Goal: Task Accomplishment & Management: Complete application form

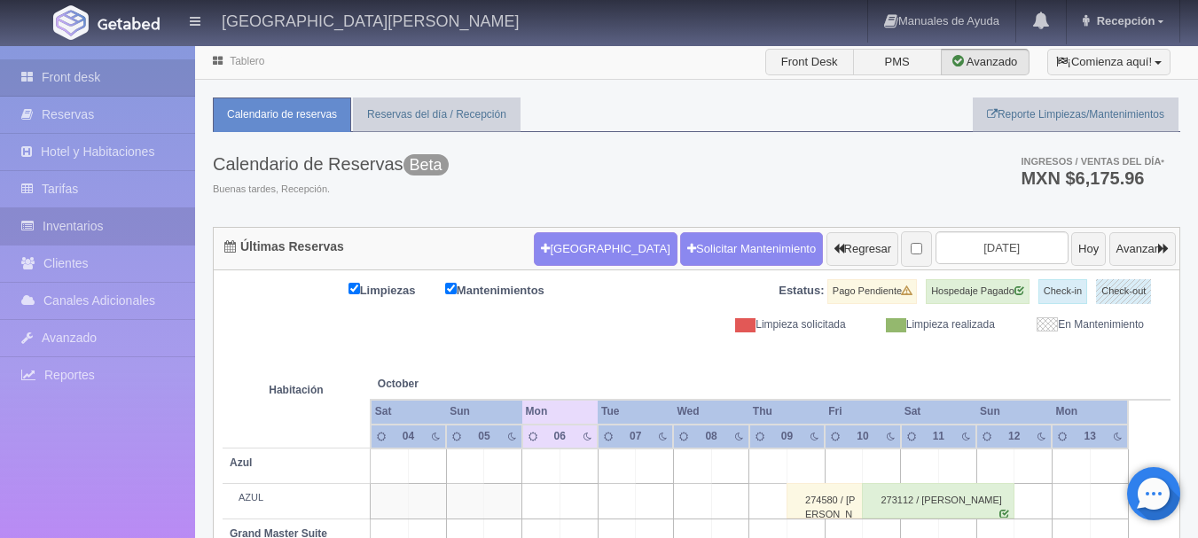
click at [116, 226] on link "Inventarios" at bounding box center [97, 226] width 195 height 36
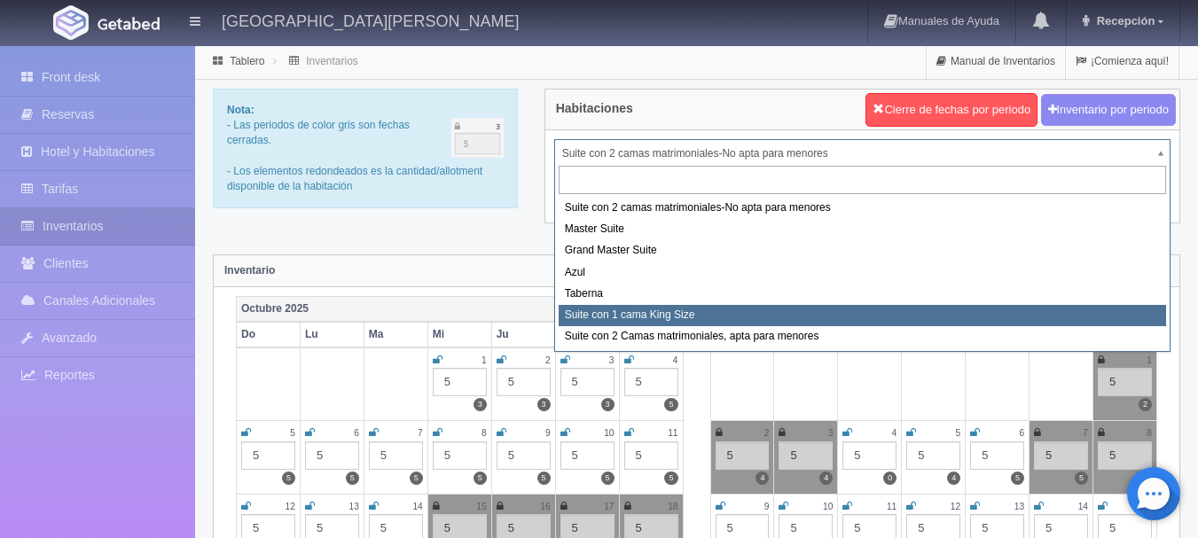
select select "1921"
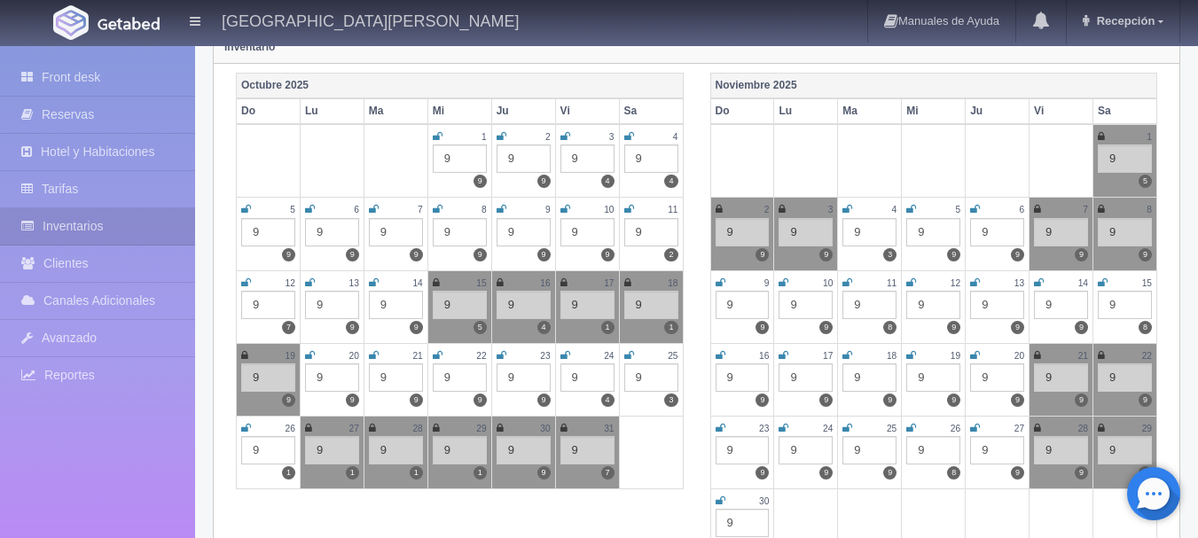
scroll to position [266, 0]
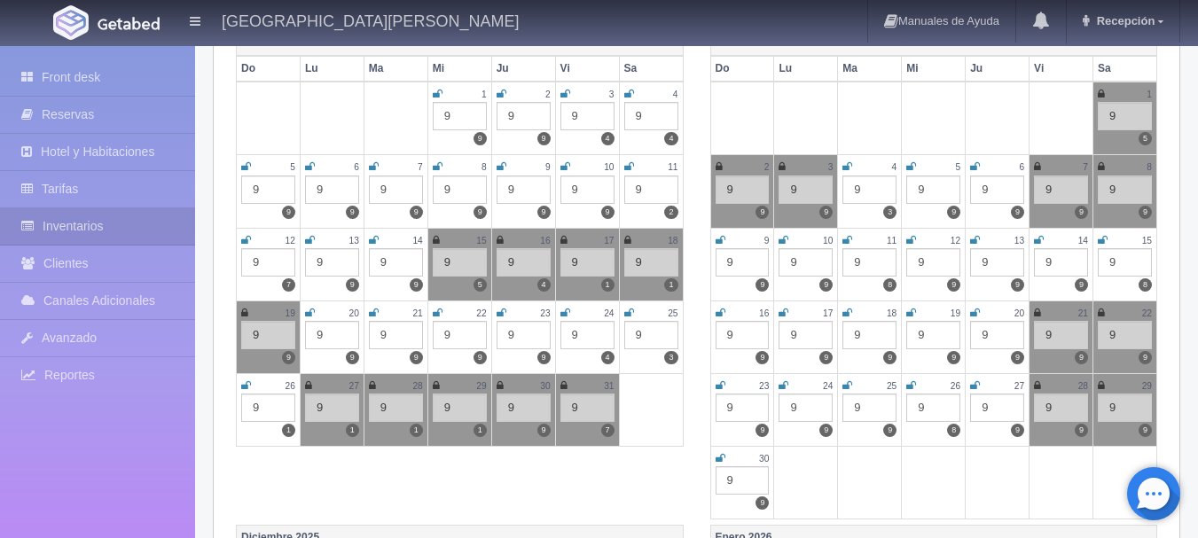
click at [500, 385] on icon at bounding box center [500, 385] width 7 height 11
click at [561, 388] on icon at bounding box center [563, 385] width 7 height 11
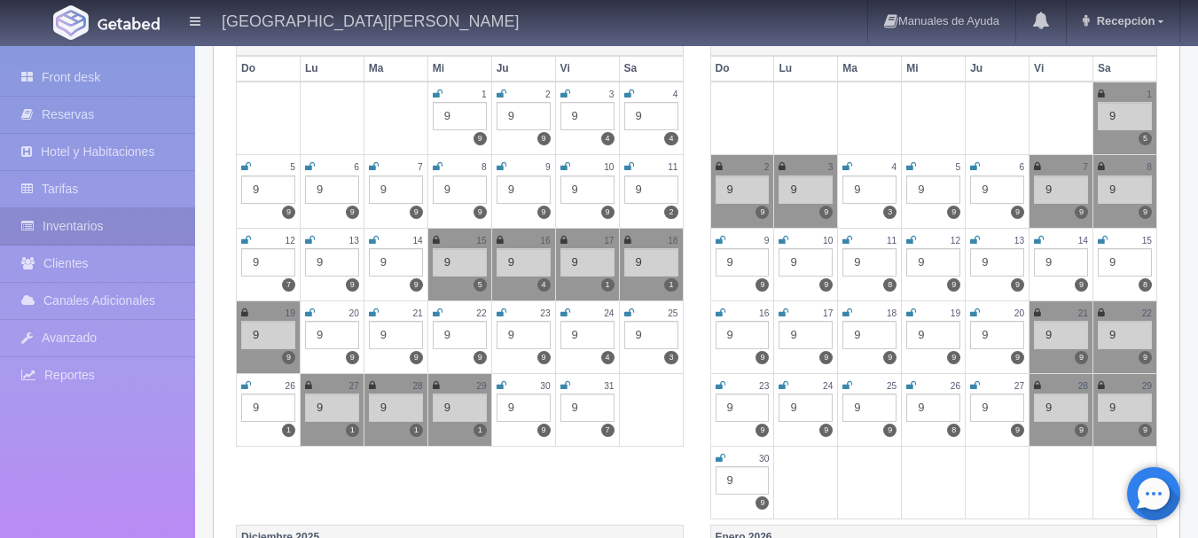
click at [725, 161] on div "2" at bounding box center [743, 167] width 54 height 15
click at [704, 168] on div "Noviembre 2025 Do Lu Ma Mi Ju Vi Sa 1 9 5 2 9 9 3 9 9 4 9 3 5 9 9 6 9 9 7 9 9 8…" at bounding box center [934, 277] width 474 height 495
click at [720, 168] on icon at bounding box center [719, 166] width 7 height 11
click at [1101, 93] on icon at bounding box center [1101, 94] width 7 height 11
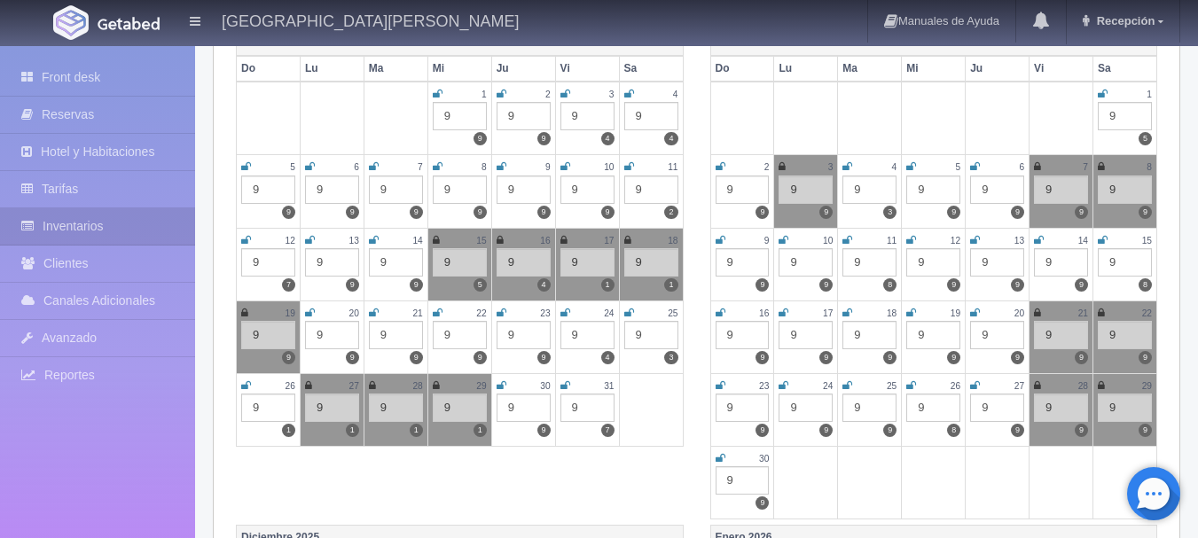
click at [505, 383] on icon at bounding box center [502, 385] width 10 height 11
click at [568, 388] on icon at bounding box center [565, 385] width 10 height 11
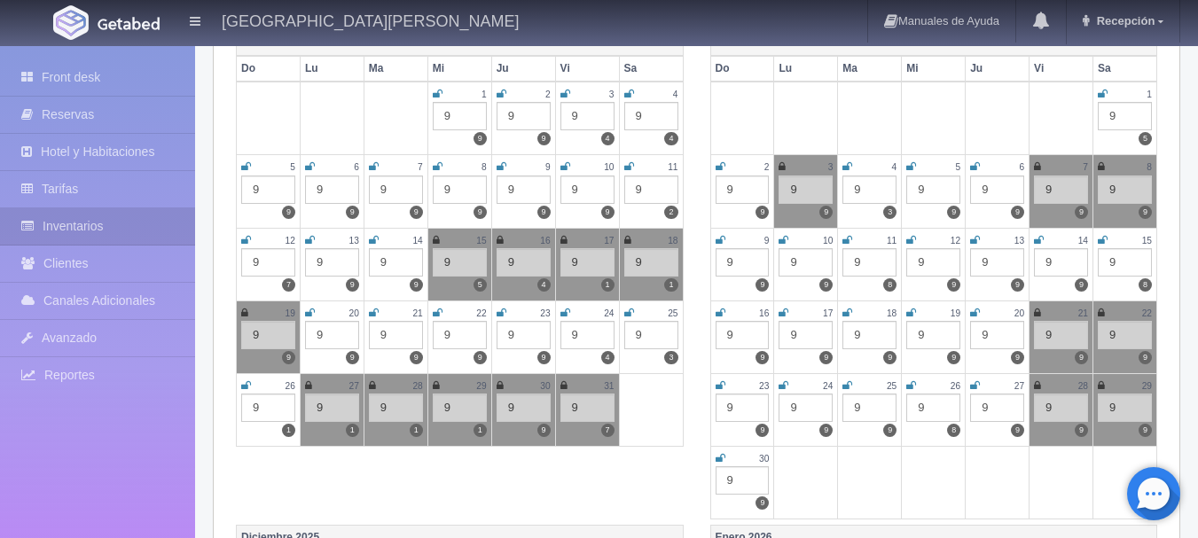
click at [720, 169] on icon at bounding box center [721, 166] width 10 height 11
click at [1104, 98] on icon at bounding box center [1103, 94] width 10 height 11
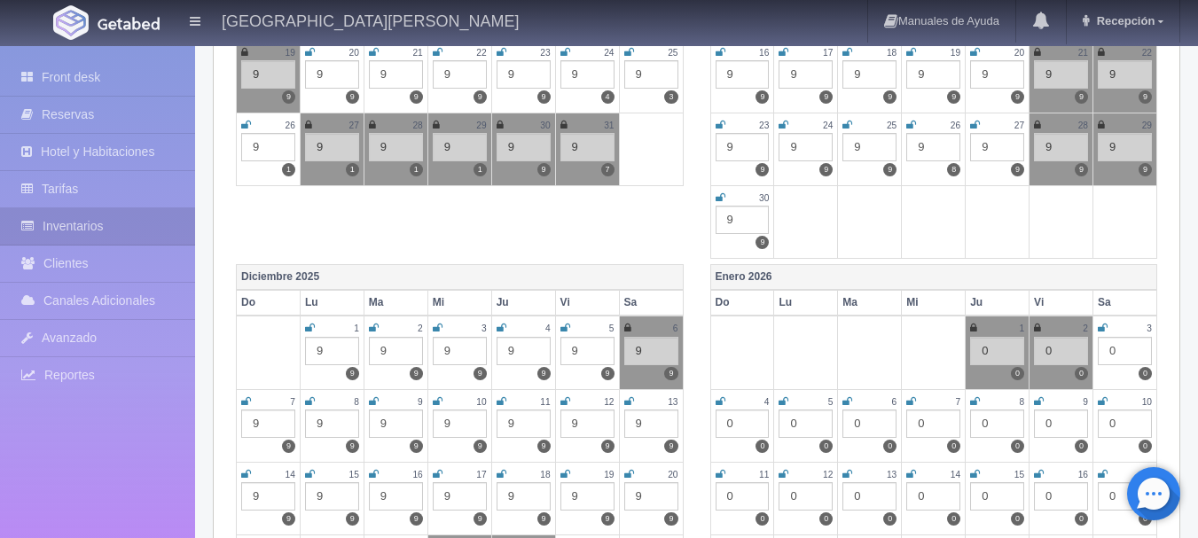
scroll to position [709, 0]
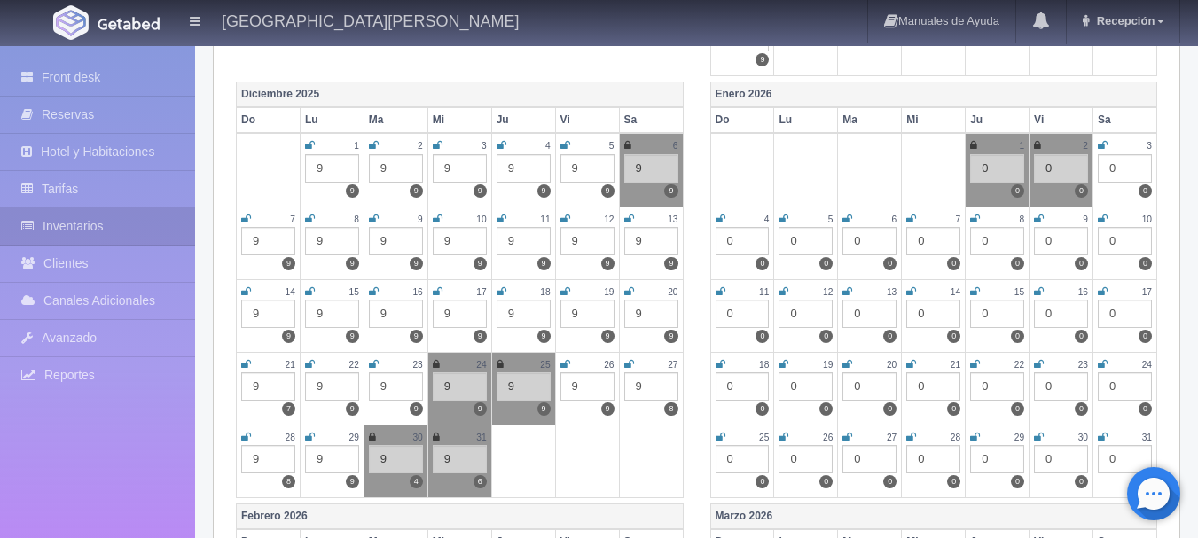
click at [974, 147] on icon at bounding box center [973, 145] width 7 height 11
click at [1039, 144] on icon at bounding box center [1037, 145] width 7 height 11
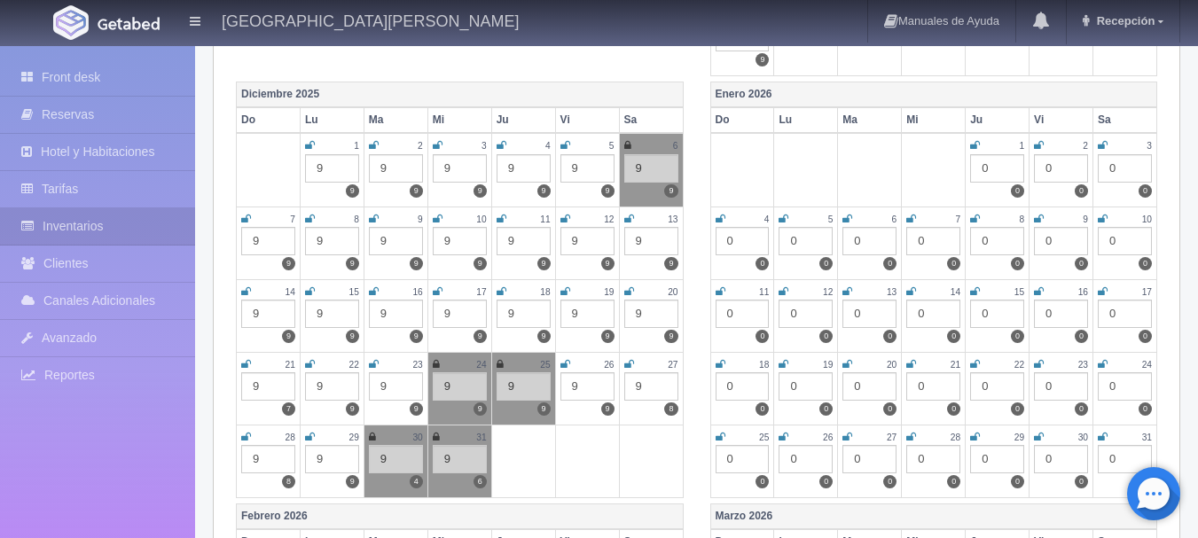
click at [369, 435] on icon at bounding box center [372, 437] width 7 height 11
click at [438, 437] on icon at bounding box center [436, 437] width 7 height 11
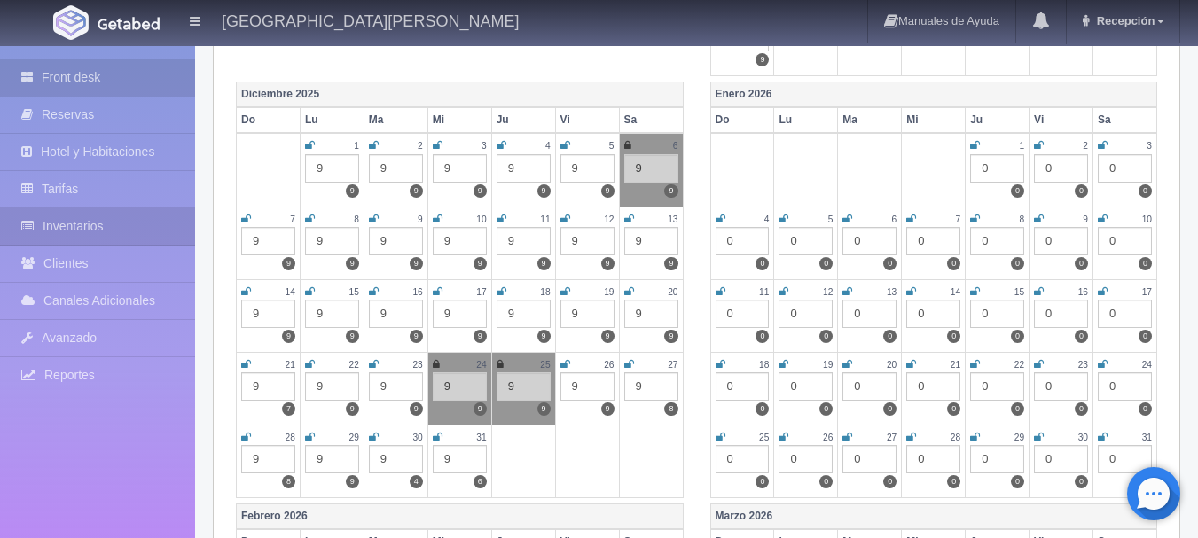
click at [120, 84] on link "Front desk" at bounding box center [97, 77] width 195 height 36
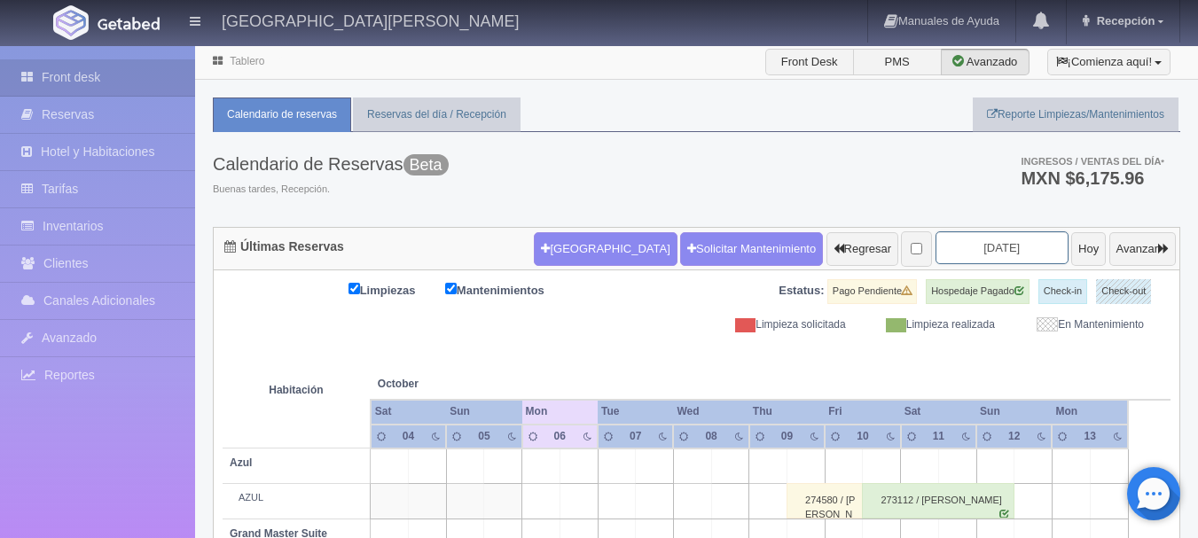
click at [981, 256] on input "[DATE]" at bounding box center [1002, 247] width 133 height 33
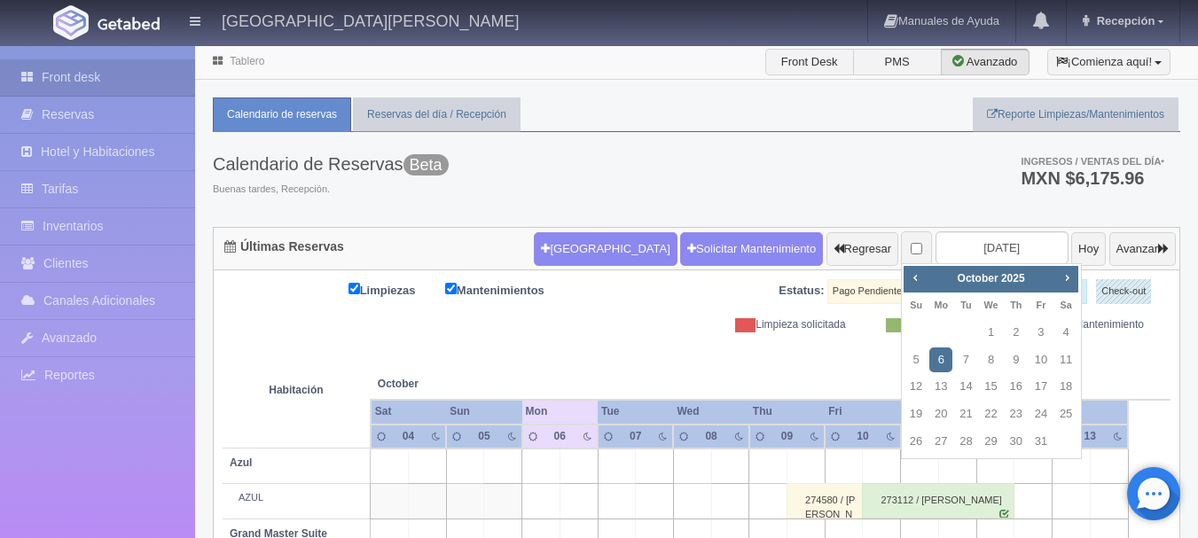
click at [1071, 290] on div "Prev Next October 2025" at bounding box center [991, 279] width 175 height 27
click at [1069, 286] on link "Next" at bounding box center [1068, 278] width 20 height 20
click at [970, 445] on link "30" at bounding box center [965, 442] width 23 height 26
type input "[DATE]"
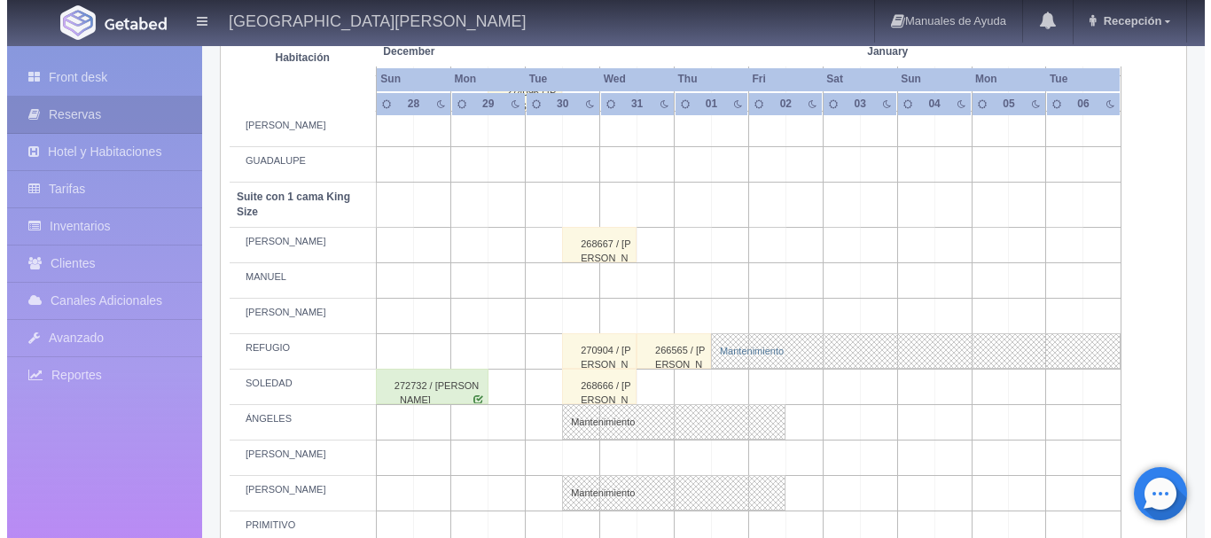
scroll to position [887, 0]
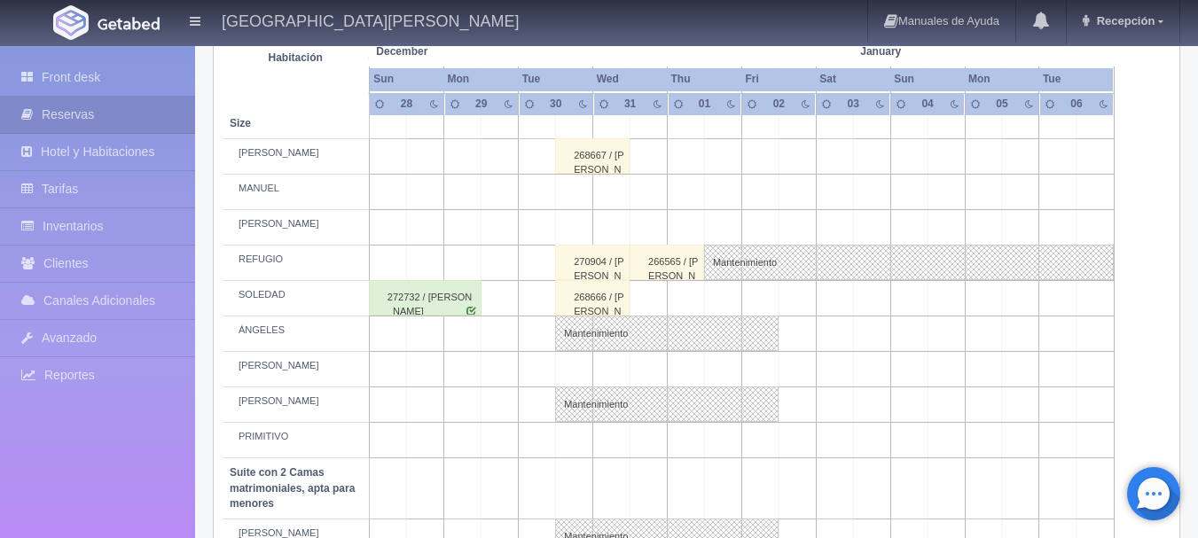
click at [579, 435] on td at bounding box center [574, 440] width 37 height 35
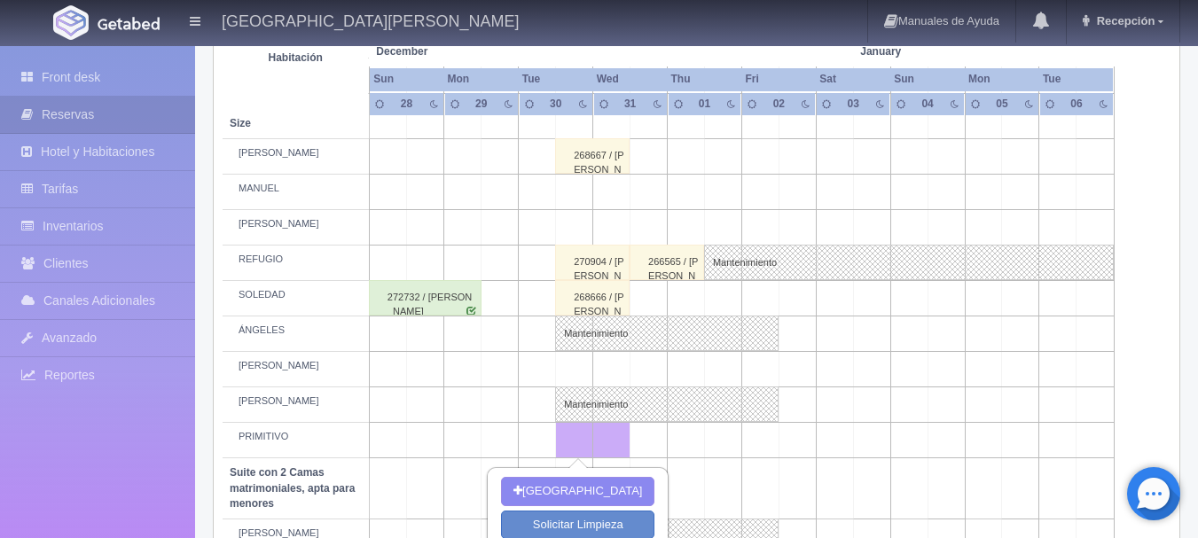
click at [768, 447] on td at bounding box center [759, 440] width 37 height 35
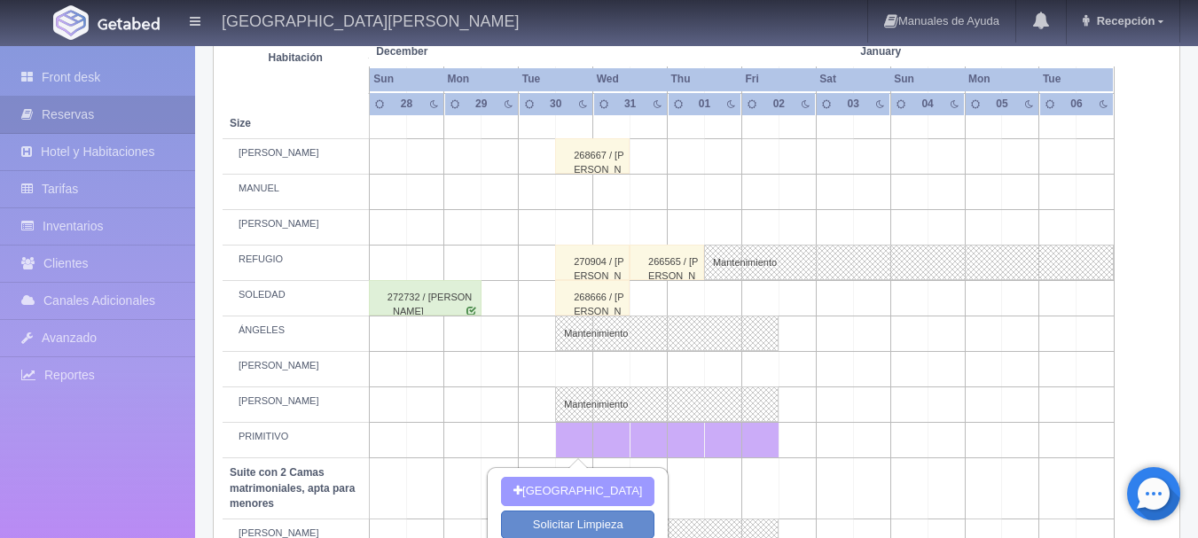
click at [593, 492] on button "[GEOGRAPHIC_DATA]" at bounding box center [577, 491] width 153 height 29
type input "30-12-2025"
type input "02-01-2026"
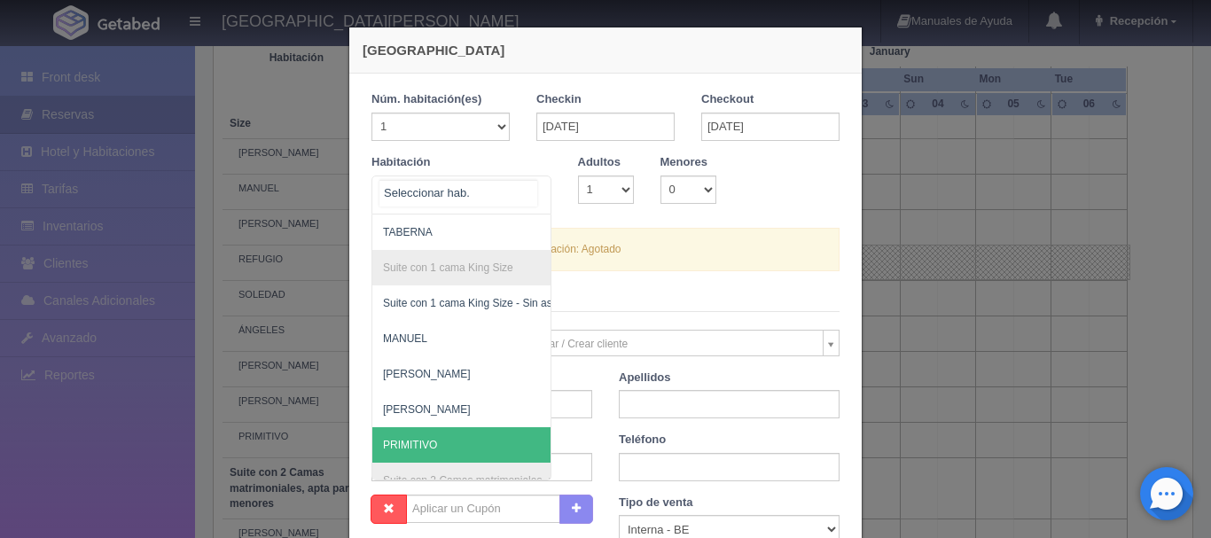
click at [432, 431] on span "PRIMITIVO" at bounding box center [547, 444] width 350 height 35
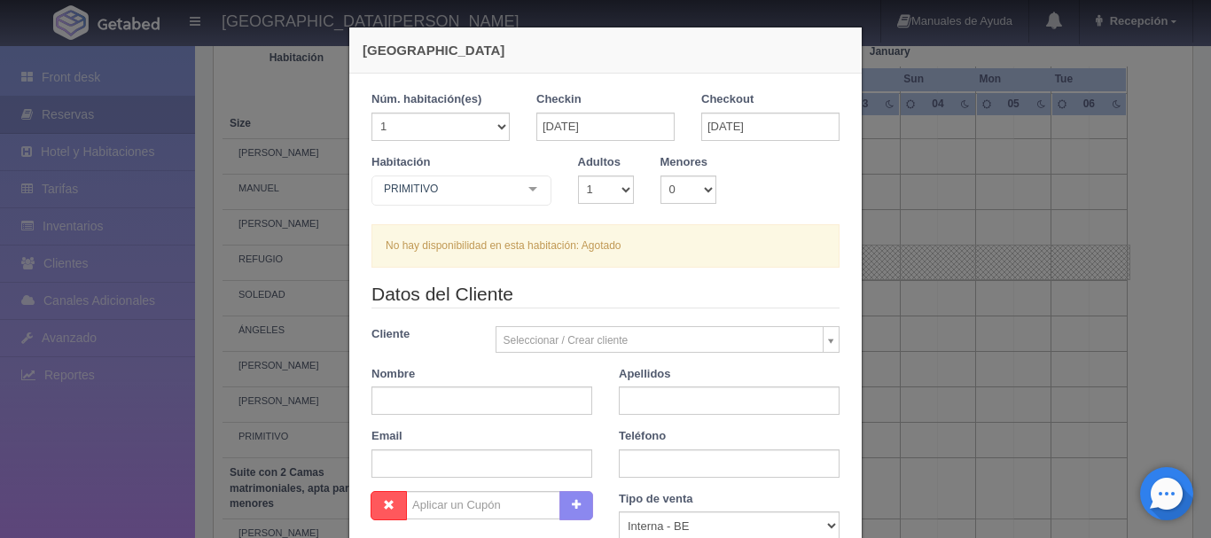
checkbox input "false"
click at [611, 188] on select "1 2 3 4 5 6 7 8 9 10" at bounding box center [606, 190] width 56 height 28
select select "2"
click at [578, 176] on select "1 2 3 4 5 6 7 8 9 10" at bounding box center [606, 190] width 56 height 28
checkbox input "false"
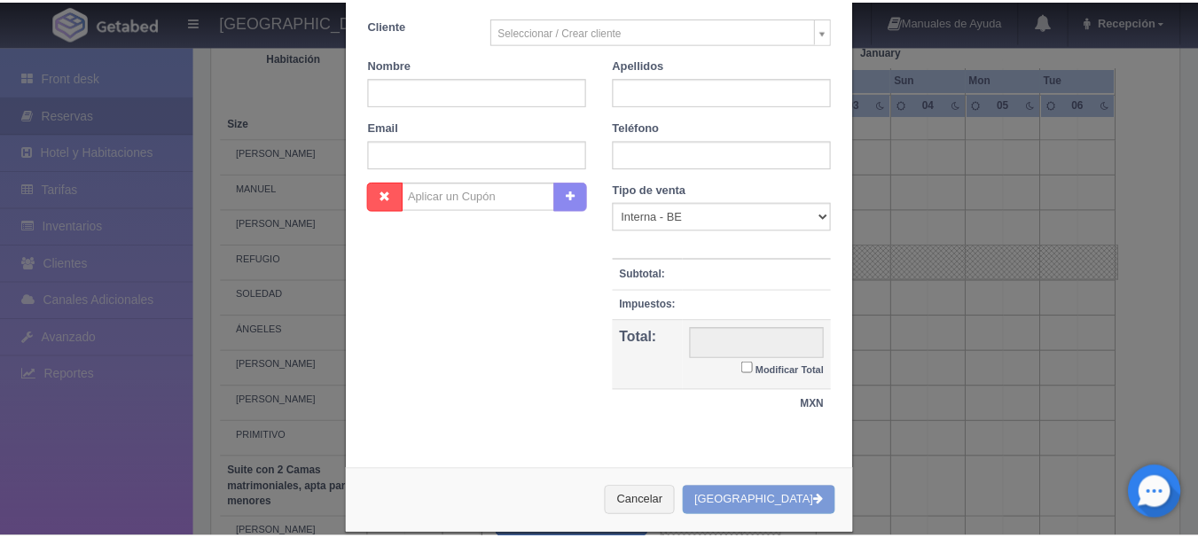
scroll to position [333, 0]
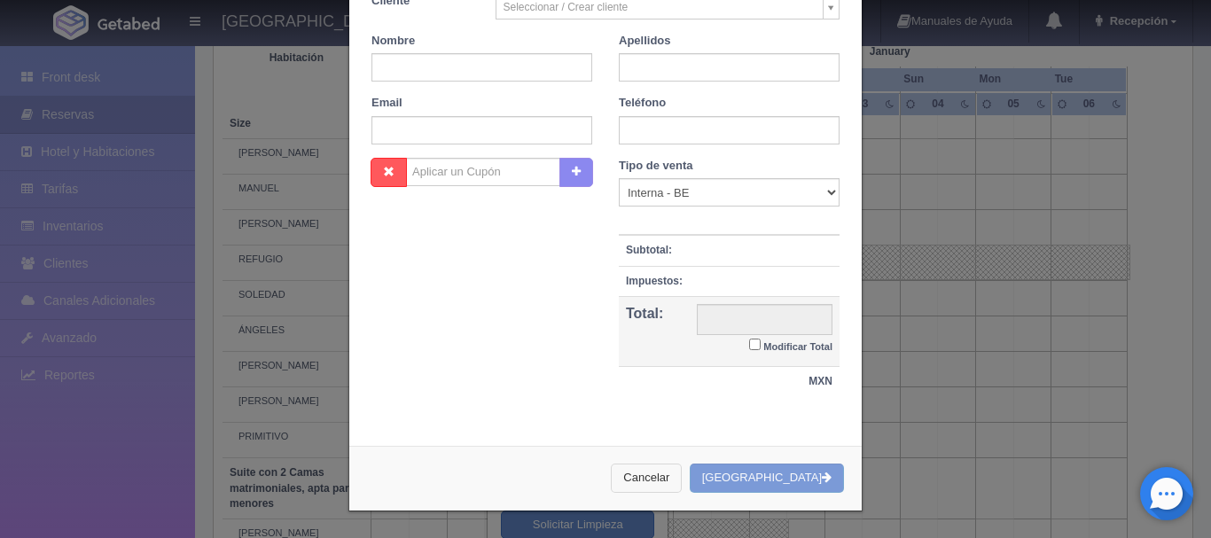
click at [682, 468] on button "Cancelar" at bounding box center [646, 478] width 71 height 29
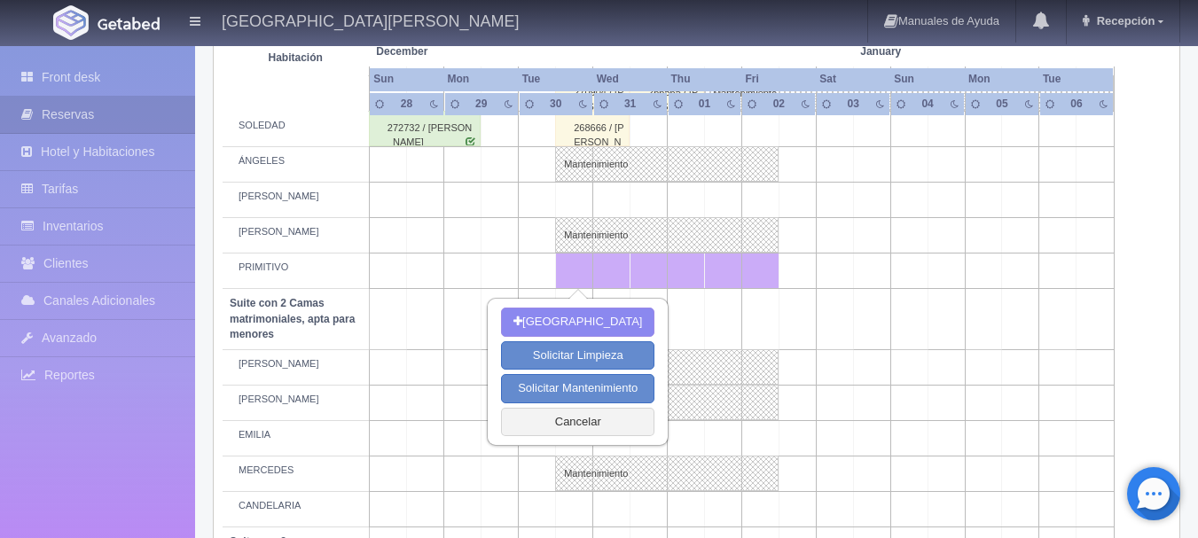
scroll to position [1064, 0]
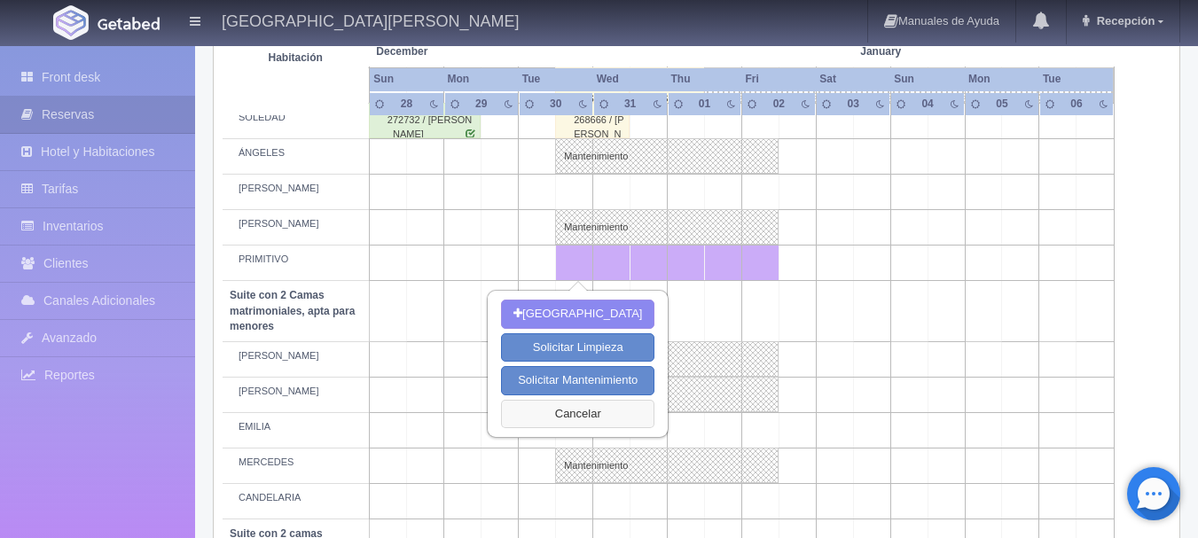
click at [575, 412] on button "Cancelar" at bounding box center [577, 414] width 153 height 29
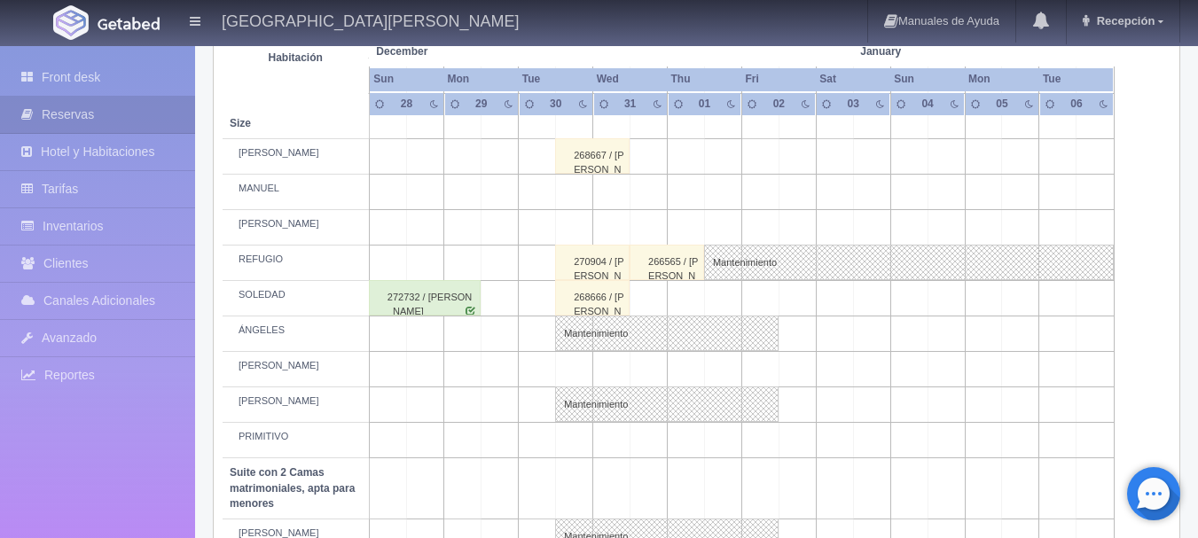
scroll to position [976, 0]
